Goal: Find specific page/section

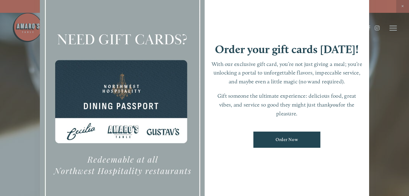
click at [403, 5] on div at bounding box center [204, 98] width 409 height 196
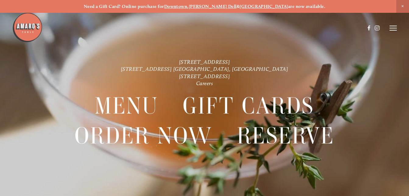
click at [393, 27] on icon at bounding box center [393, 27] width 7 height 5
click at [286, 27] on span "Menu" at bounding box center [286, 27] width 11 height 5
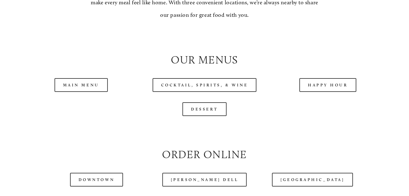
scroll to position [569, 0]
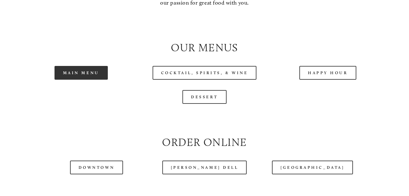
click at [91, 74] on link "Main Menu" at bounding box center [81, 73] width 53 height 14
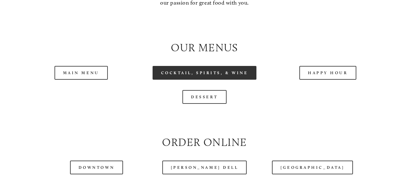
click at [197, 73] on link "Cocktail, Spirits, & Wine" at bounding box center [205, 73] width 104 height 14
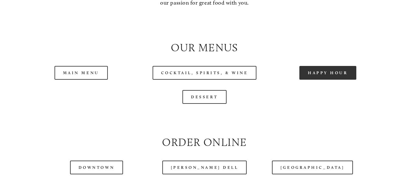
click at [315, 75] on link "Happy Hour" at bounding box center [328, 73] width 57 height 14
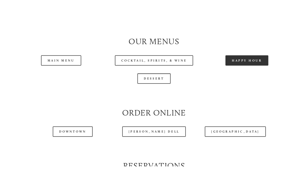
scroll to position [574, 0]
